Goal: Register for event/course

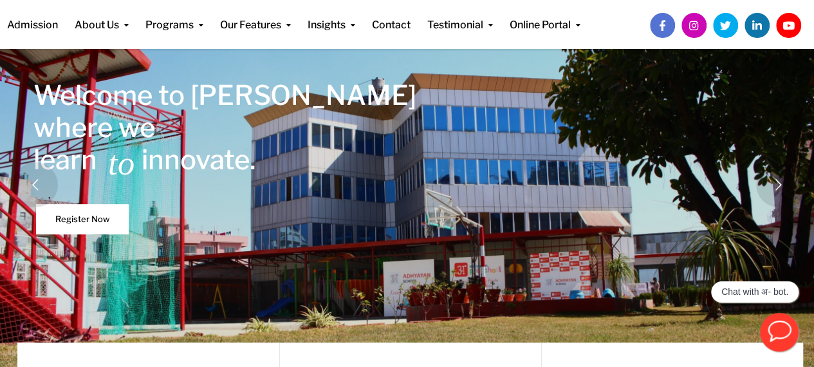
scroll to position [129, 0]
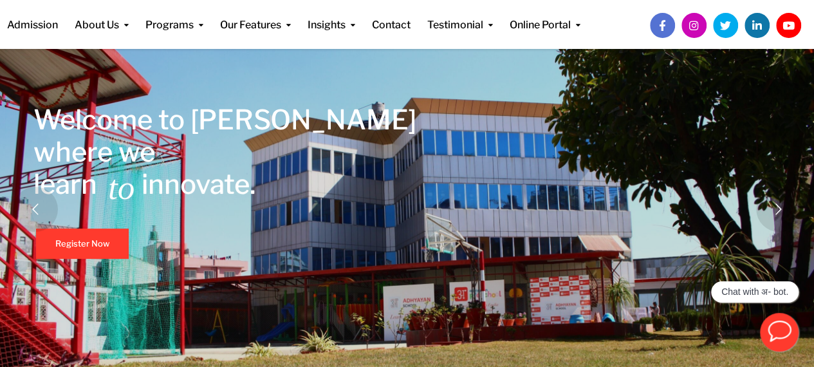
scroll to position [103, 0]
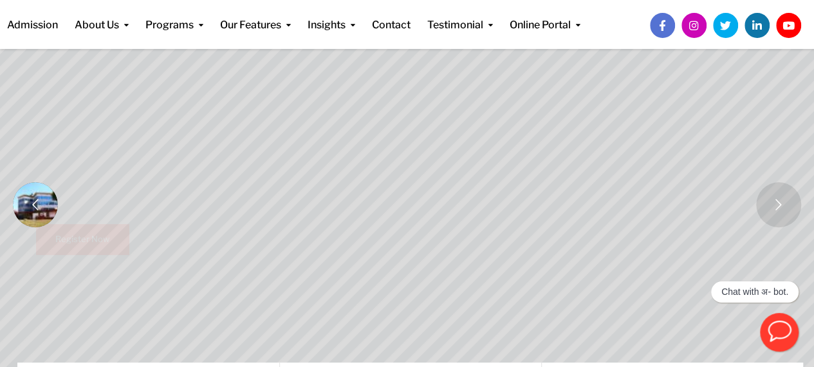
click at [33, 206] on rs-arrow at bounding box center [35, 204] width 45 height 45
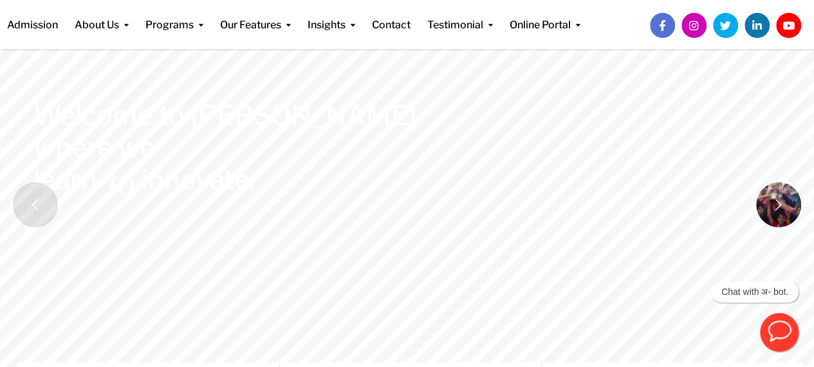
click at [758, 194] on rs-arrow at bounding box center [778, 204] width 45 height 45
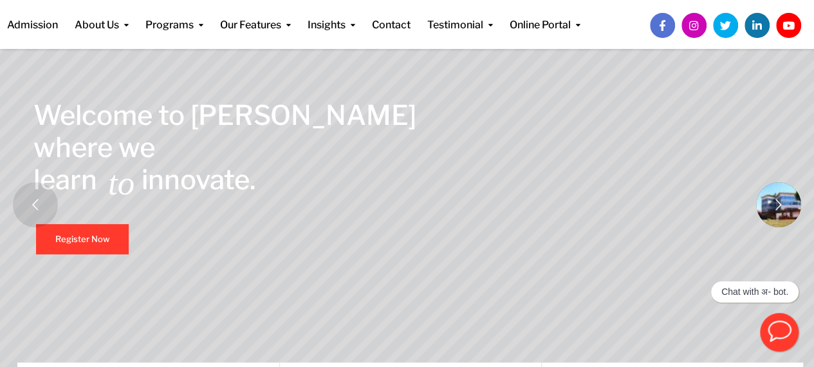
click at [769, 196] on rs-arrow at bounding box center [778, 204] width 45 height 45
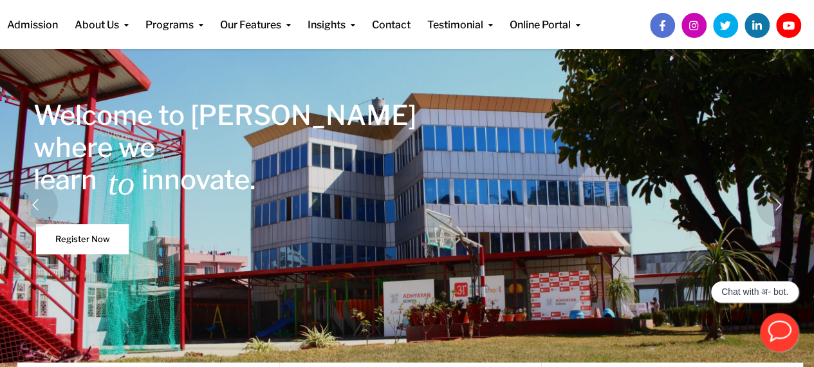
click at [59, 240] on link "Register Now" at bounding box center [82, 239] width 93 height 30
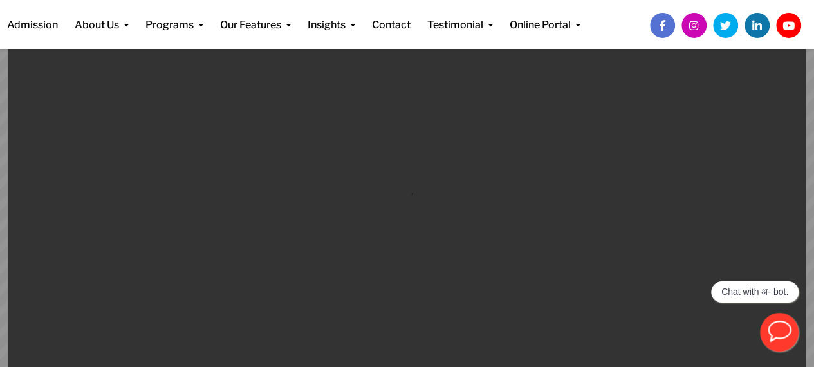
scroll to position [182, 0]
